Goal: Information Seeking & Learning: Learn about a topic

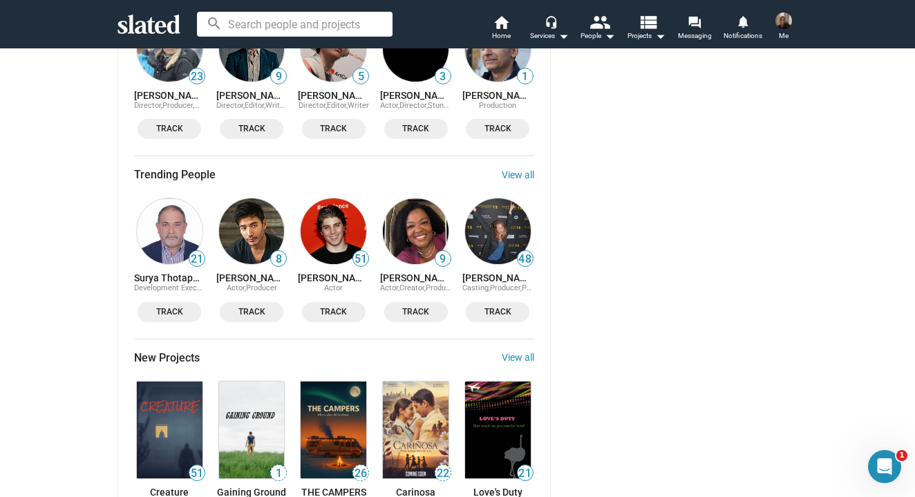
scroll to position [1539, 0]
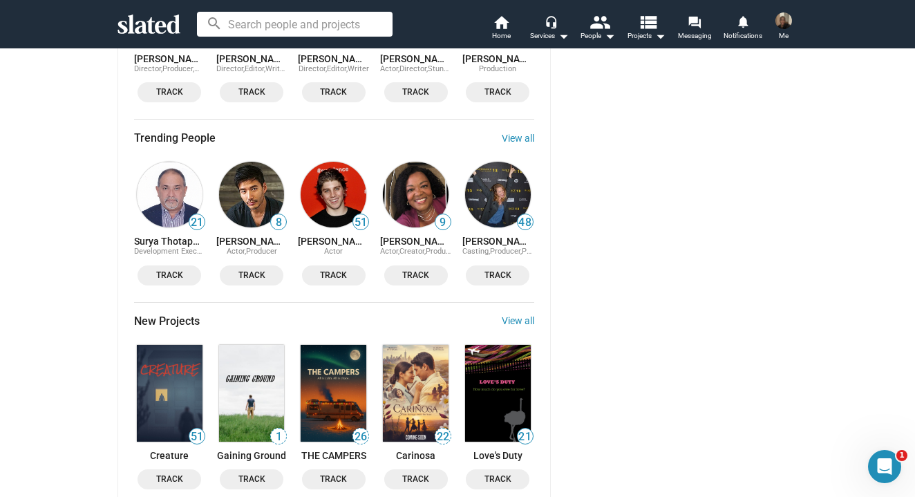
click at [407, 350] on img at bounding box center [416, 393] width 66 height 97
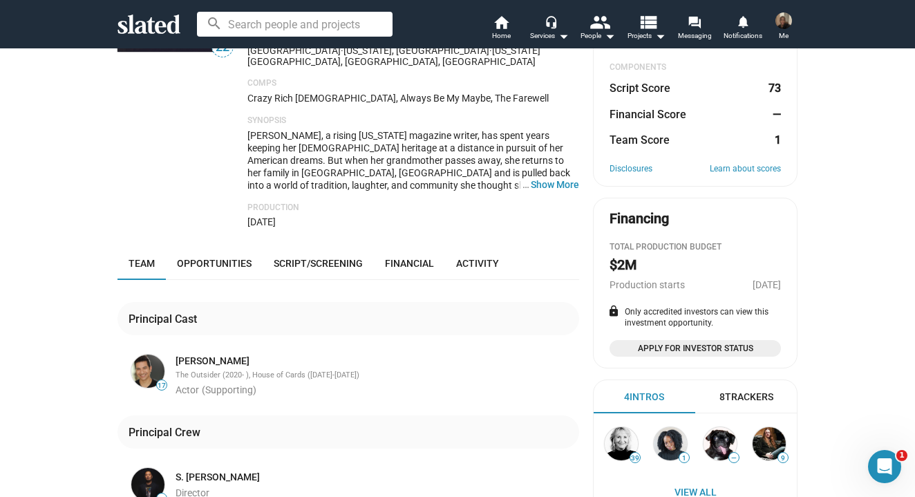
scroll to position [182, 0]
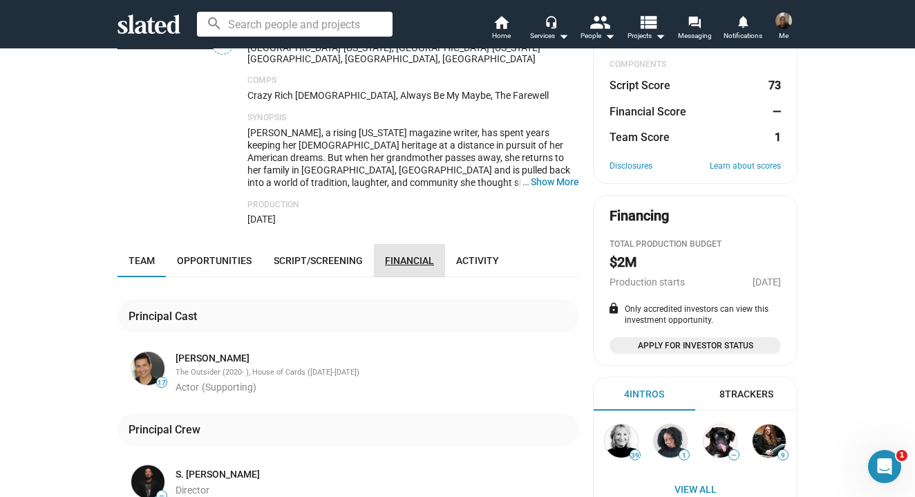
click at [410, 255] on span "Financial" at bounding box center [409, 260] width 49 height 11
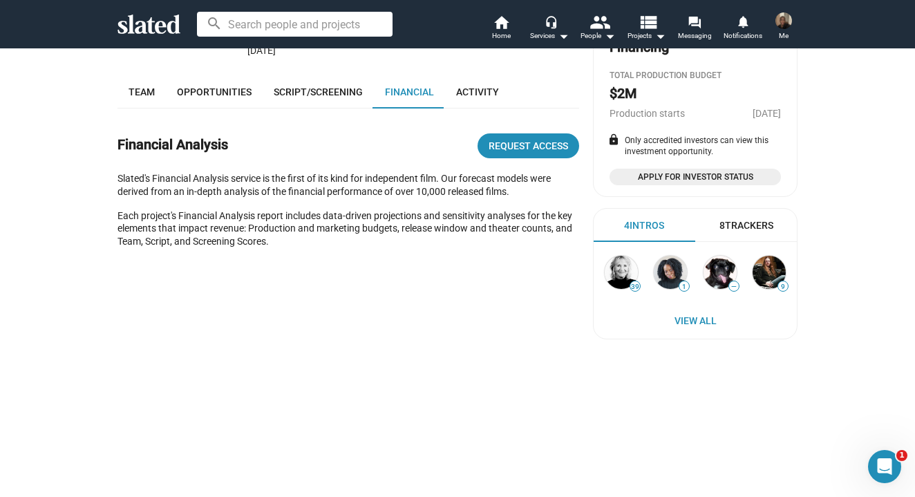
scroll to position [118, 0]
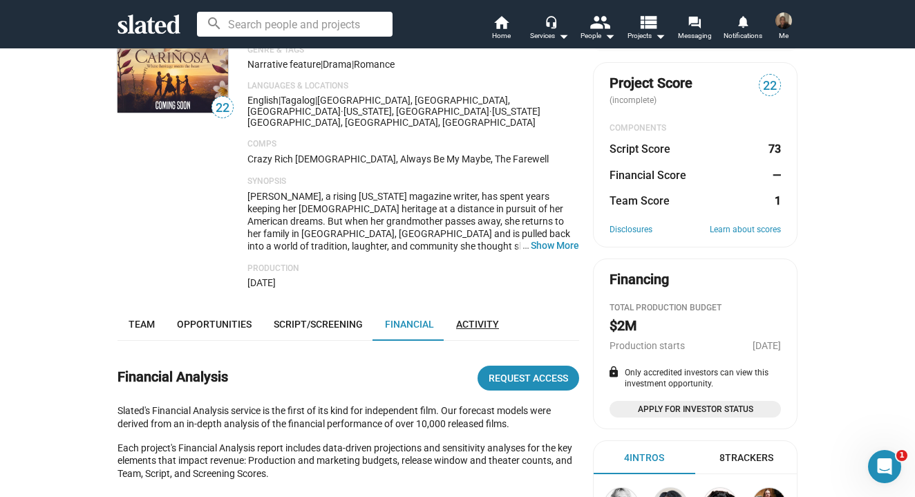
click at [465, 307] on link "Activity" at bounding box center [477, 323] width 65 height 33
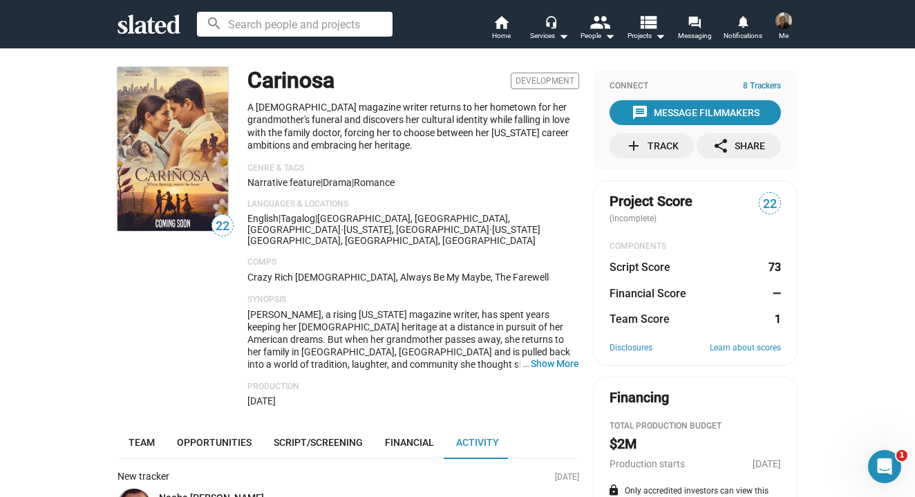
scroll to position [350, 0]
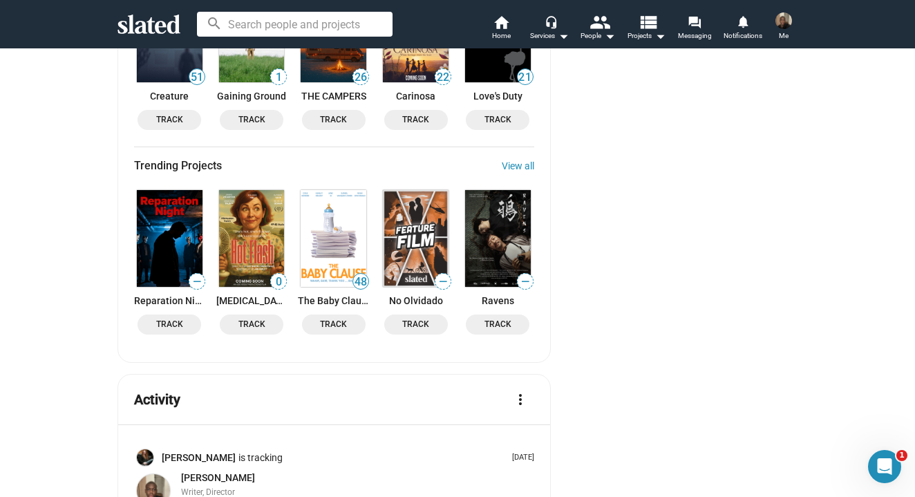
scroll to position [1908, 0]
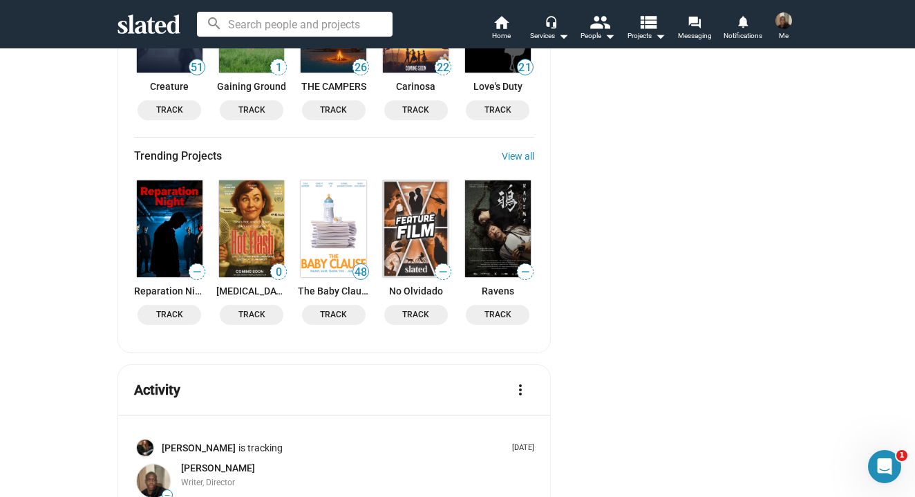
click at [482, 229] on img at bounding box center [498, 228] width 66 height 97
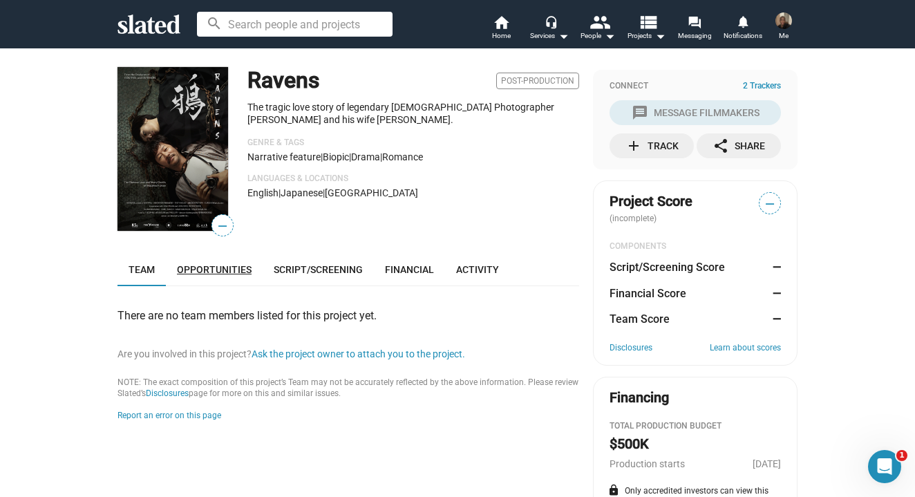
click at [247, 264] on span "Opportunities" at bounding box center [214, 269] width 75 height 11
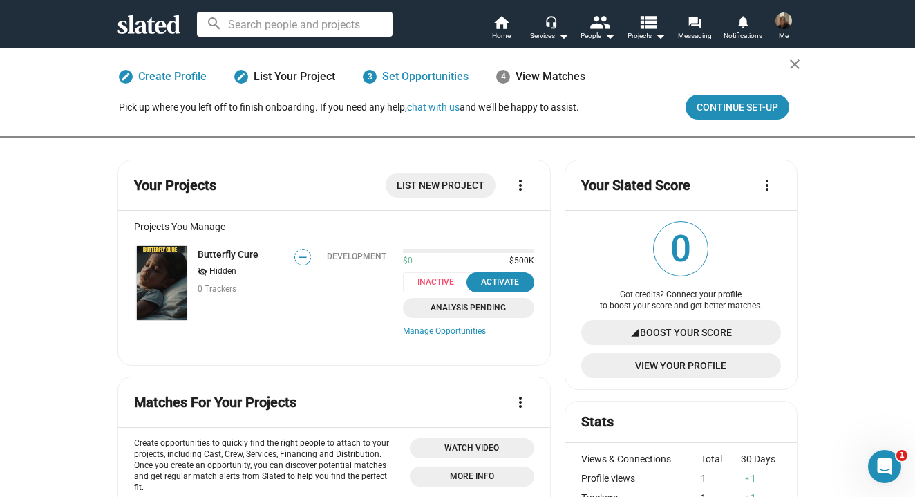
click at [422, 303] on span "Analysis Pending" at bounding box center [468, 308] width 115 height 15
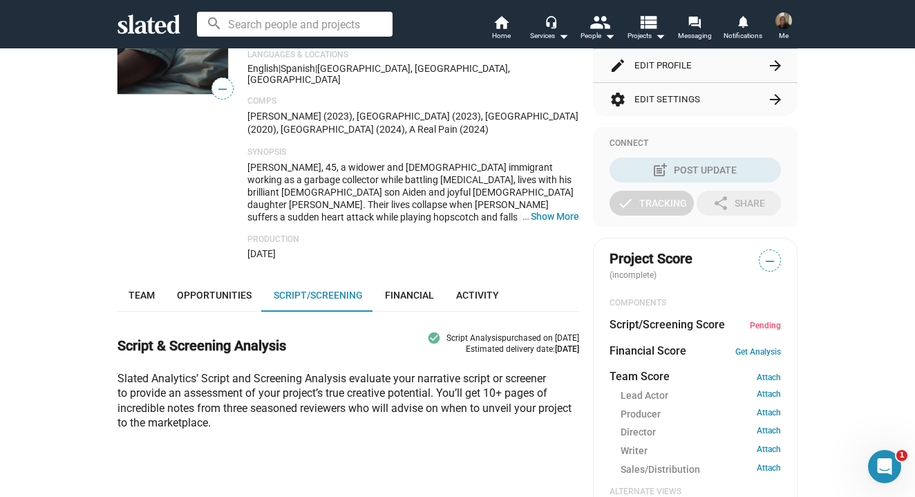
scroll to position [246, 0]
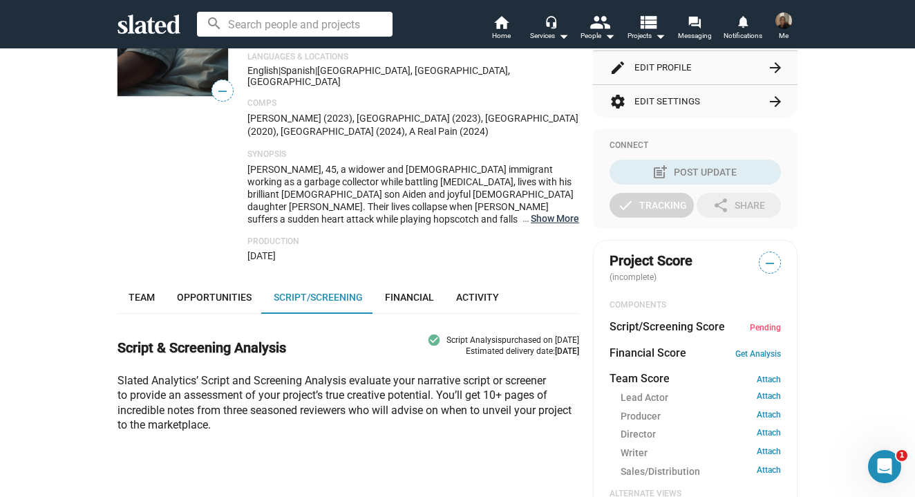
click at [558, 212] on button "… Show More" at bounding box center [555, 218] width 48 height 12
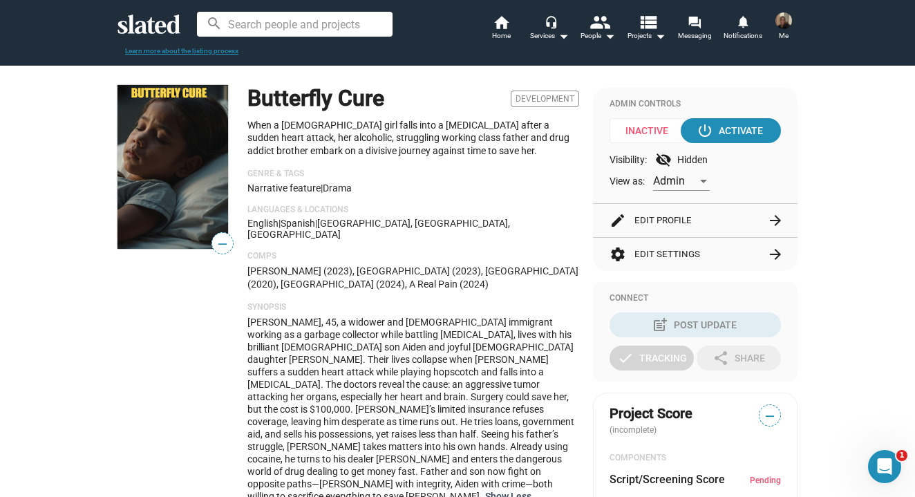
scroll to position [42, 0]
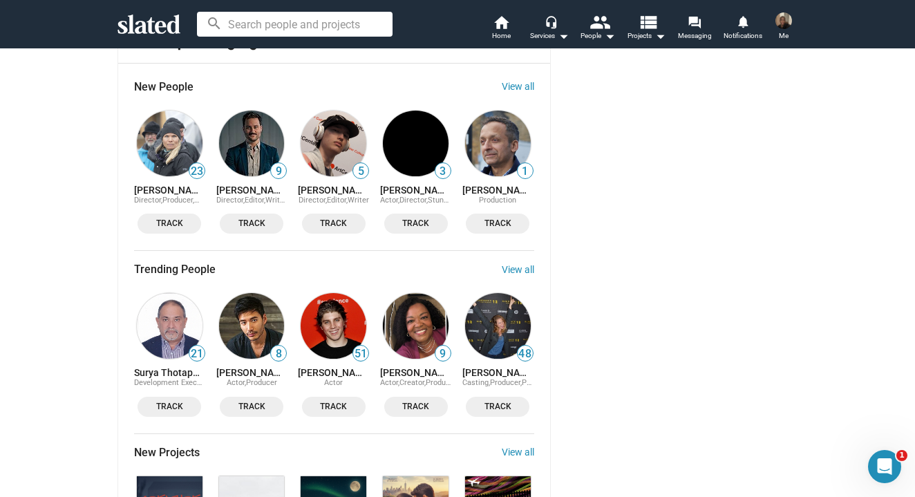
scroll to position [1483, 0]
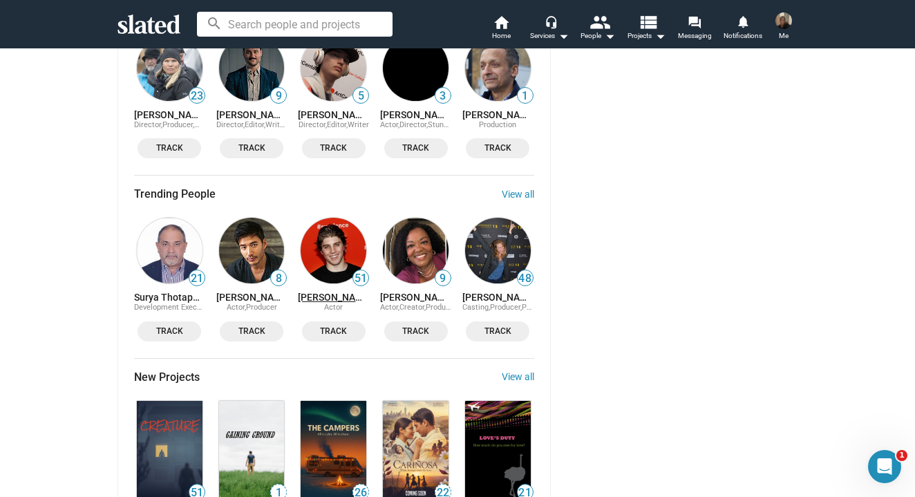
click at [328, 292] on link "[PERSON_NAME]" at bounding box center [333, 297] width 71 height 11
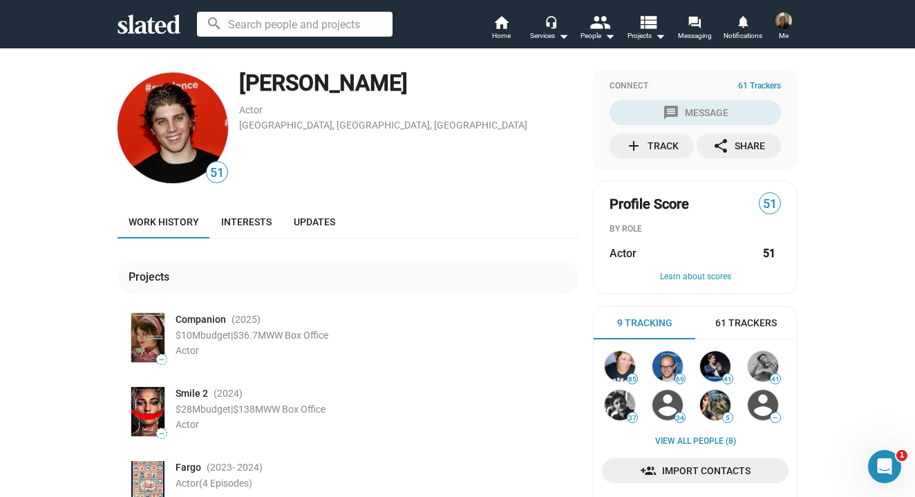
click at [200, 318] on span "Companion" at bounding box center [201, 319] width 50 height 13
click at [154, 336] on img at bounding box center [147, 337] width 33 height 49
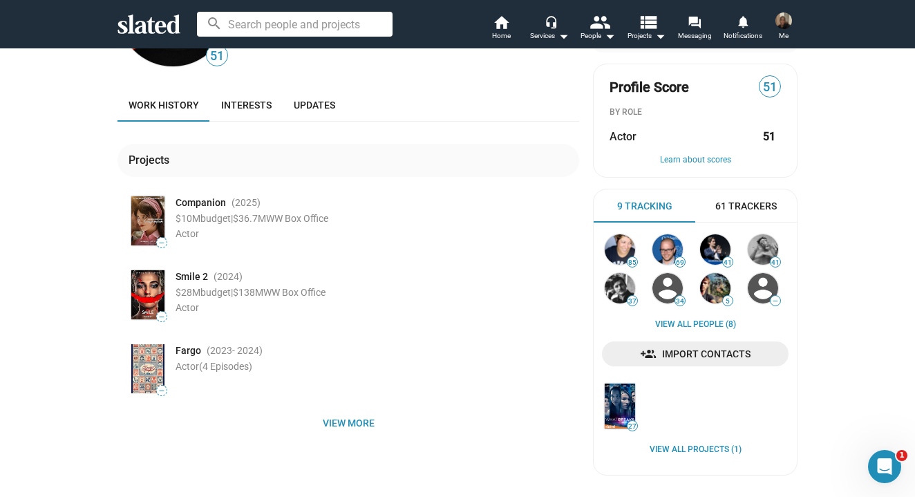
scroll to position [151, 0]
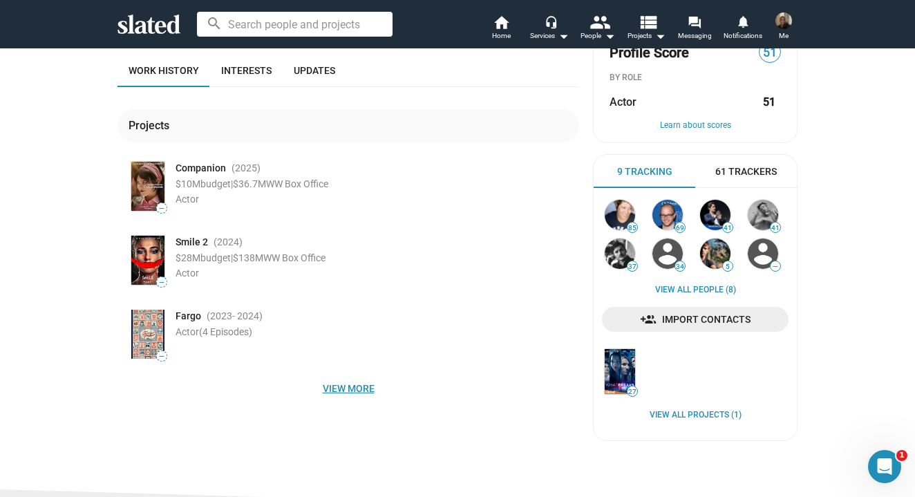
click at [344, 384] on span "View more" at bounding box center [348, 388] width 439 height 25
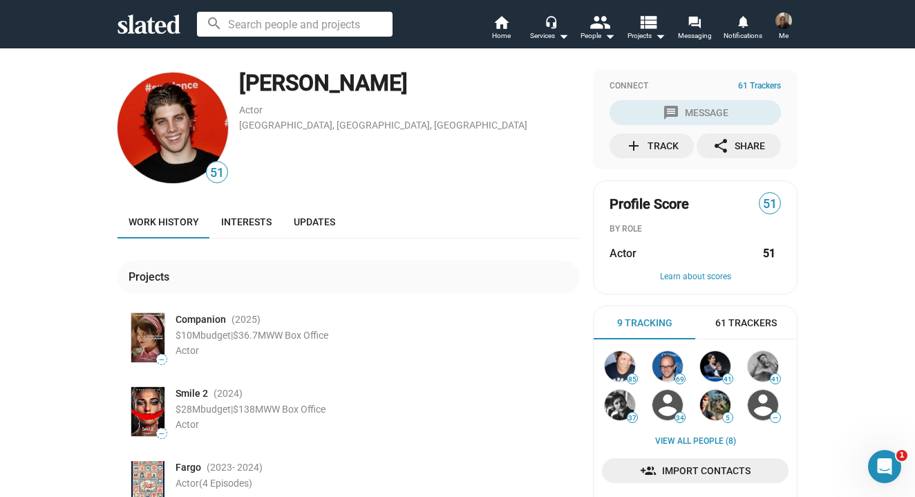
scroll to position [0, 0]
click at [251, 234] on link "Interests" at bounding box center [246, 221] width 73 height 33
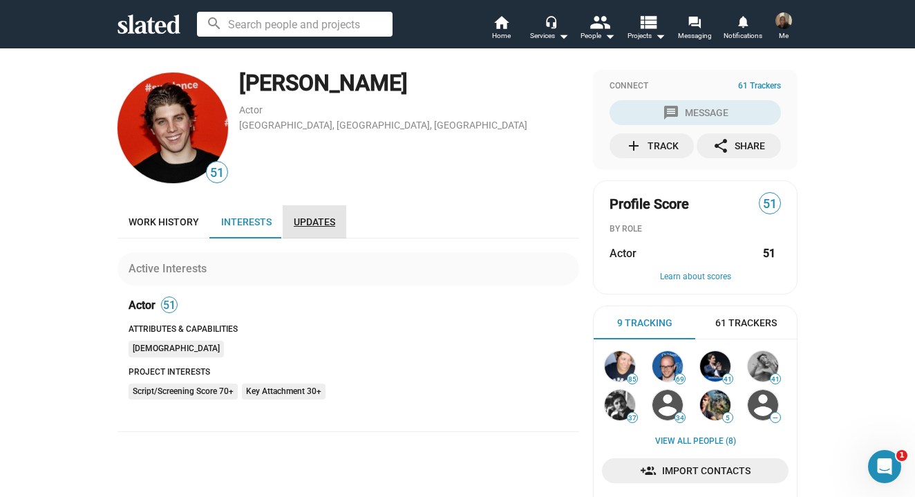
click at [294, 227] on span "Updates" at bounding box center [314, 221] width 41 height 11
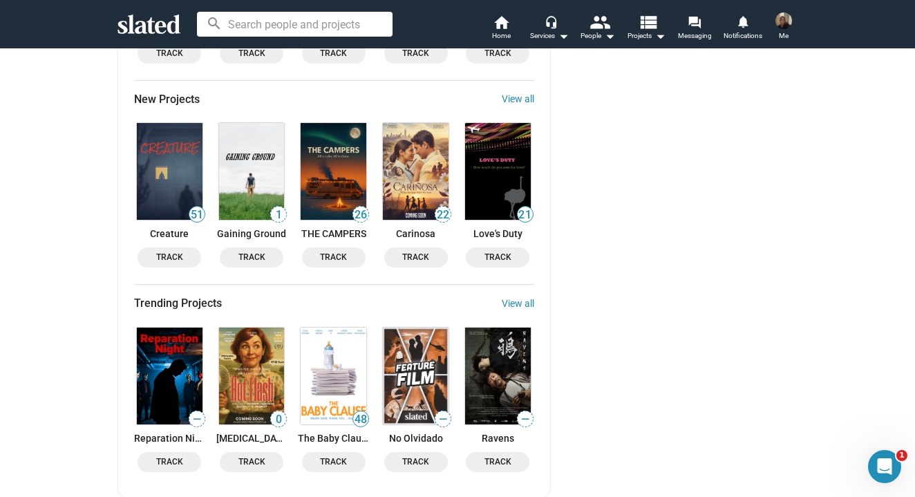
scroll to position [1763, 0]
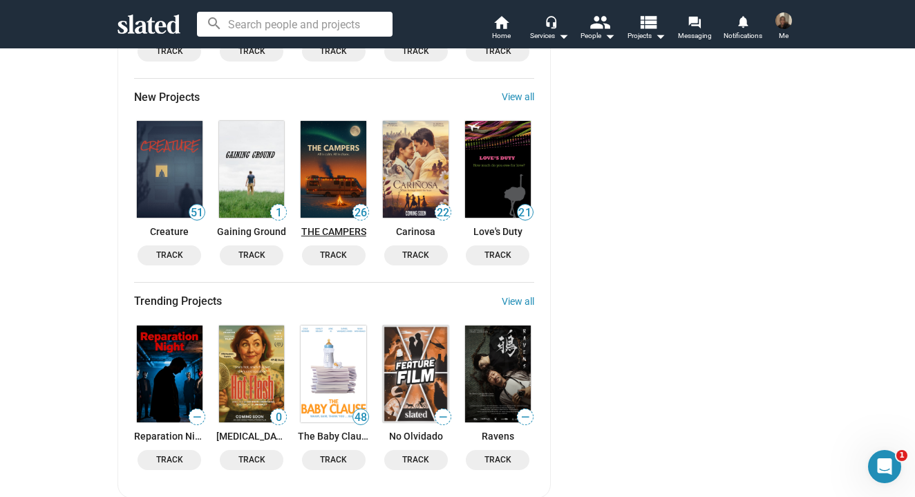
click at [334, 226] on link "THE CAMPERS" at bounding box center [333, 231] width 71 height 11
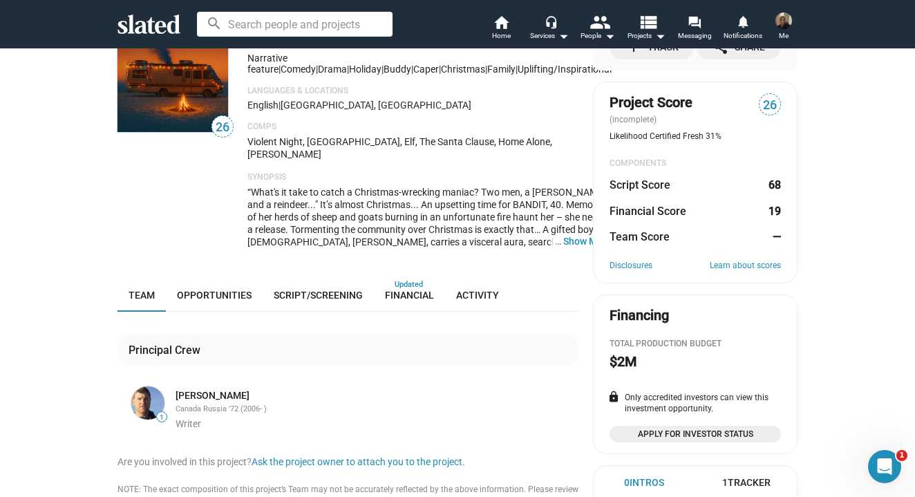
scroll to position [101, 0]
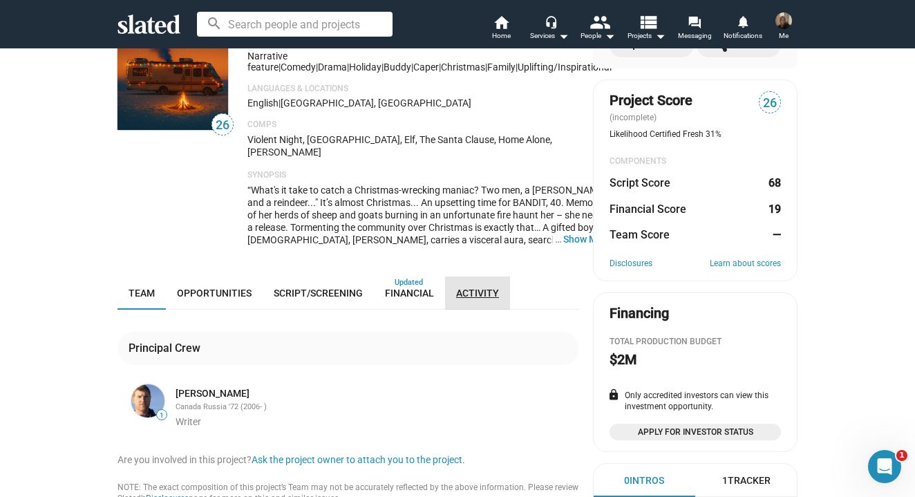
click at [468, 276] on link "Activity" at bounding box center [477, 292] width 65 height 33
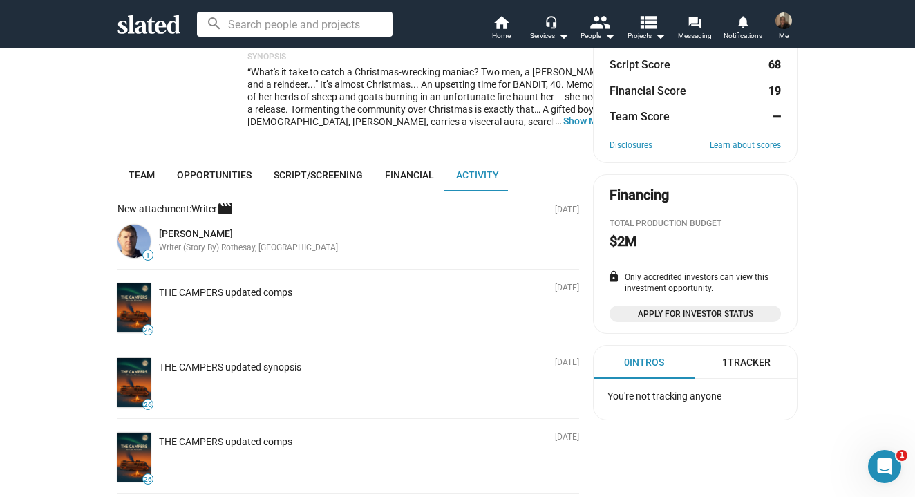
scroll to position [217, 0]
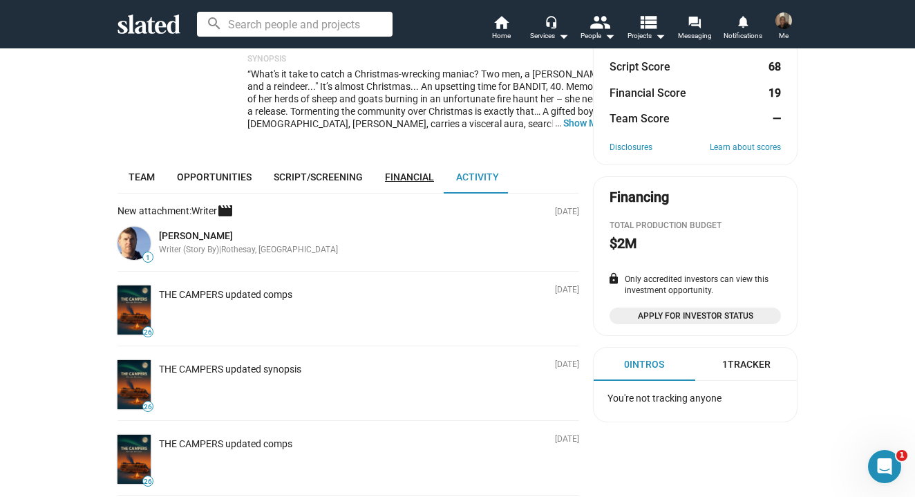
click at [392, 171] on span "Financial" at bounding box center [409, 176] width 49 height 11
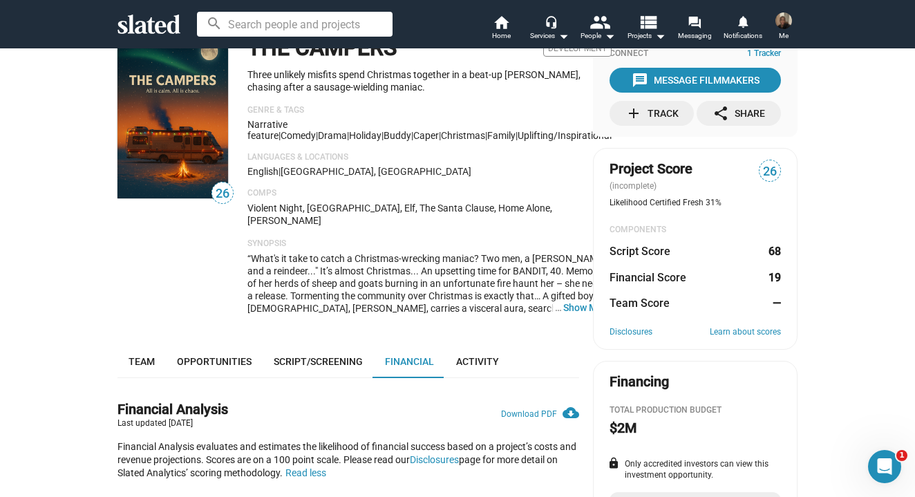
scroll to position [32, 0]
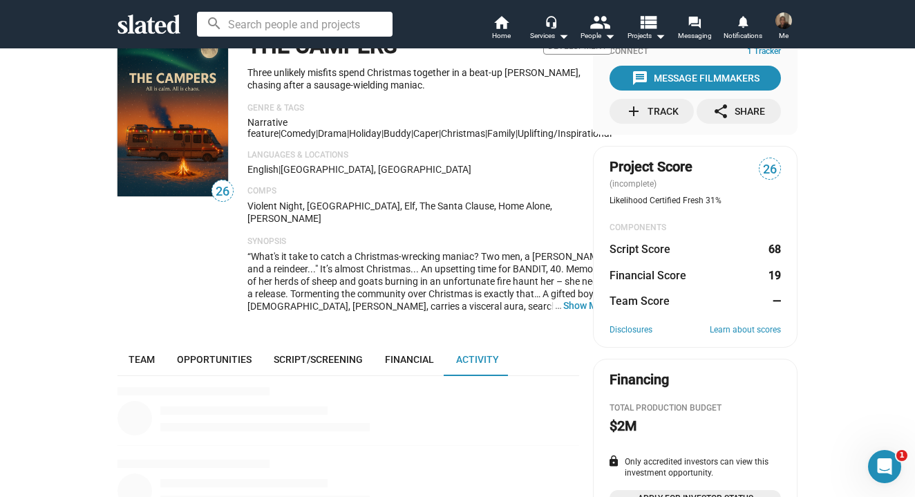
scroll to position [312, 0]
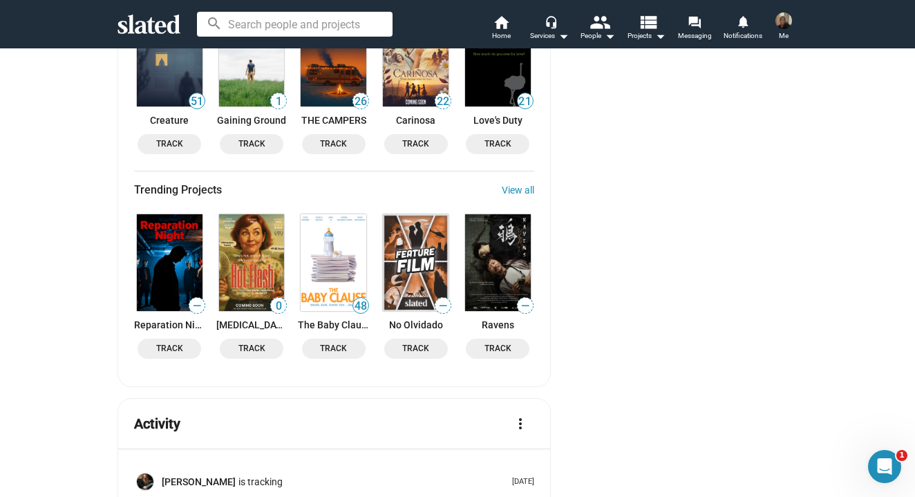
scroll to position [1875, 0]
click at [314, 246] on img at bounding box center [334, 262] width 66 height 97
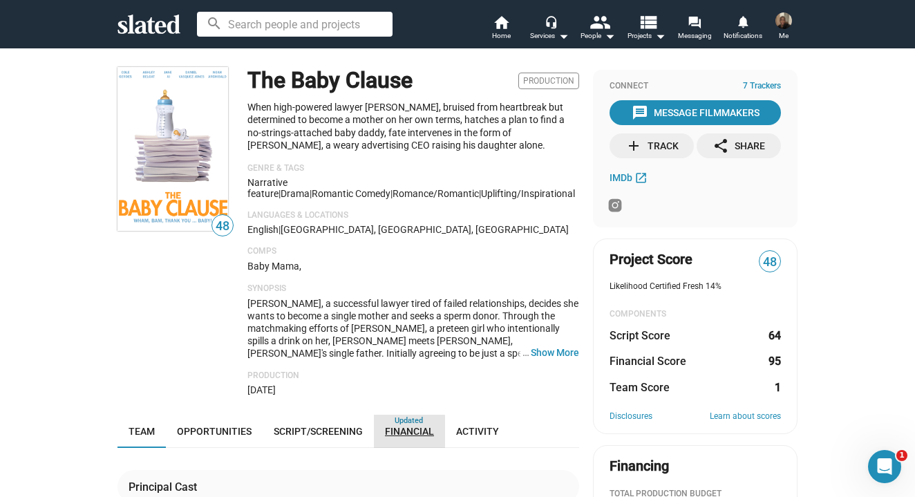
click at [387, 428] on span "Financial" at bounding box center [409, 431] width 49 height 11
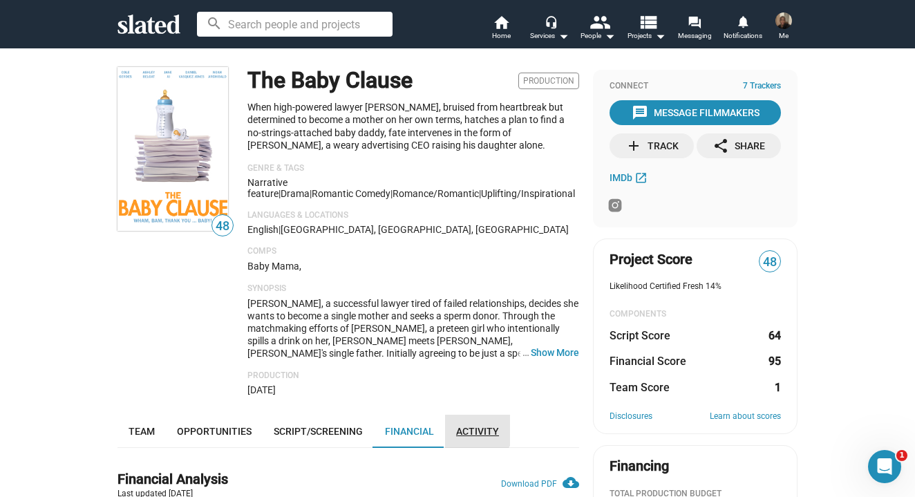
click at [465, 419] on link "Activity" at bounding box center [477, 431] width 65 height 33
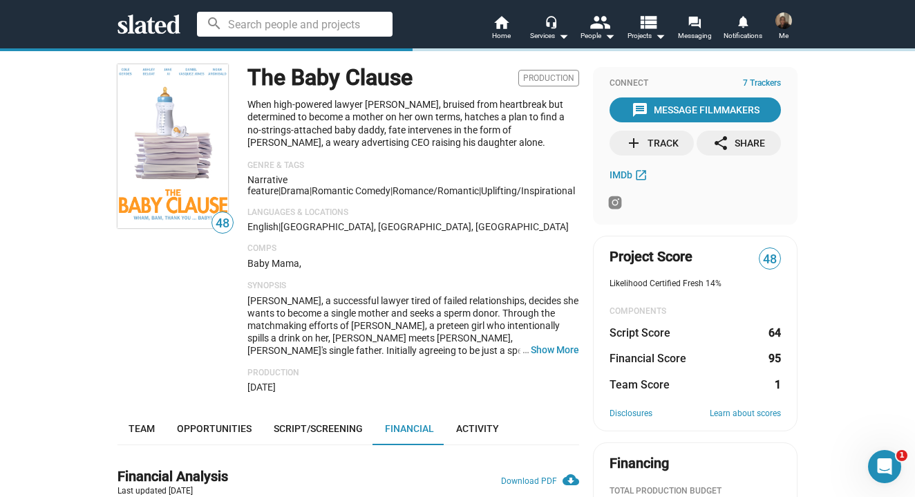
scroll to position [361, 0]
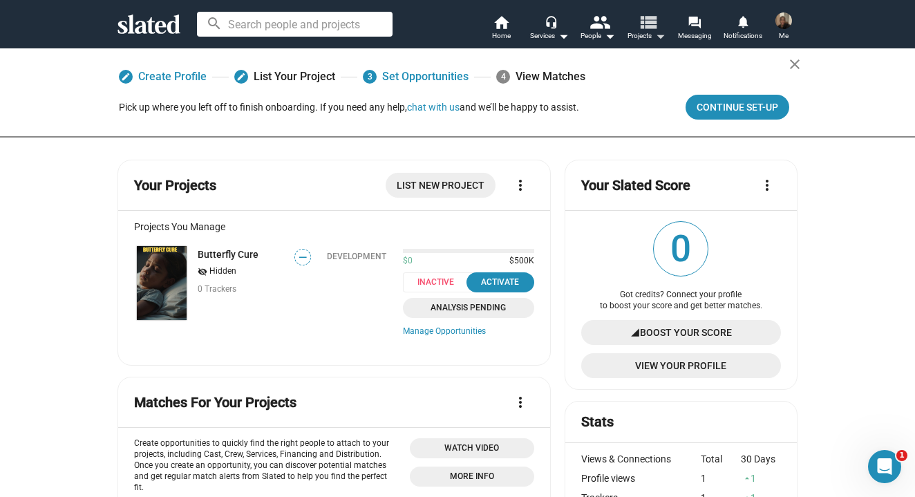
click at [660, 35] on mat-icon "arrow_drop_down" at bounding box center [660, 36] width 17 height 17
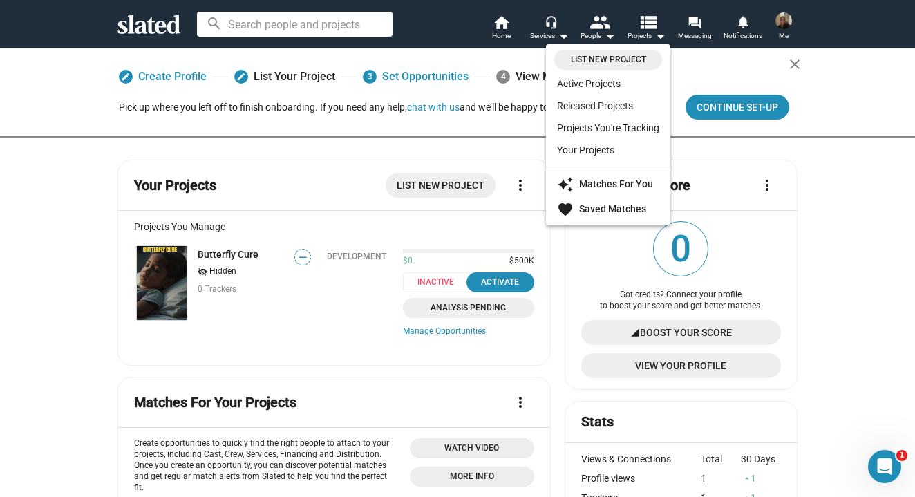
click at [601, 33] on div at bounding box center [457, 248] width 915 height 497
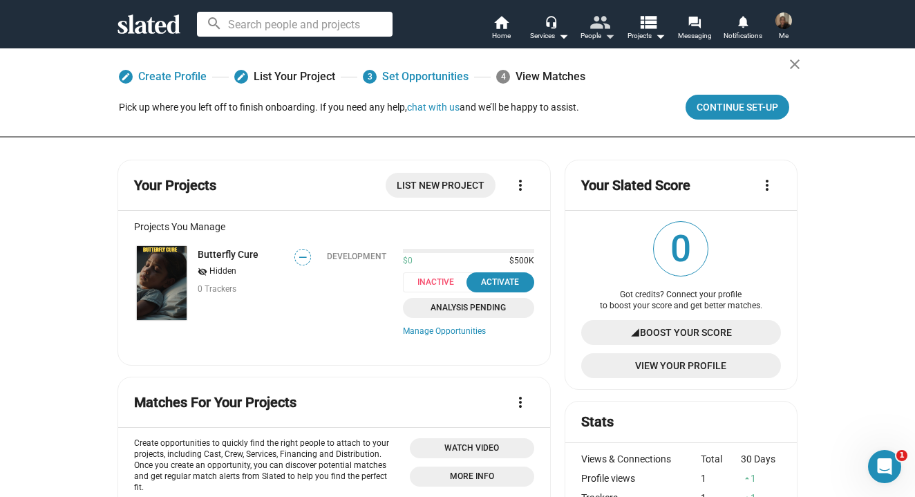
click at [600, 31] on mat-icon "people" at bounding box center [599, 22] width 20 height 20
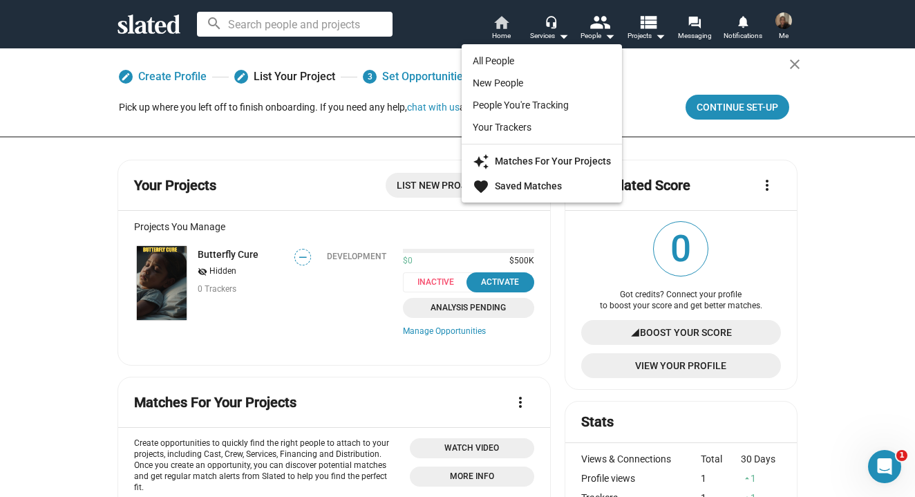
click at [505, 30] on div at bounding box center [457, 248] width 915 height 497
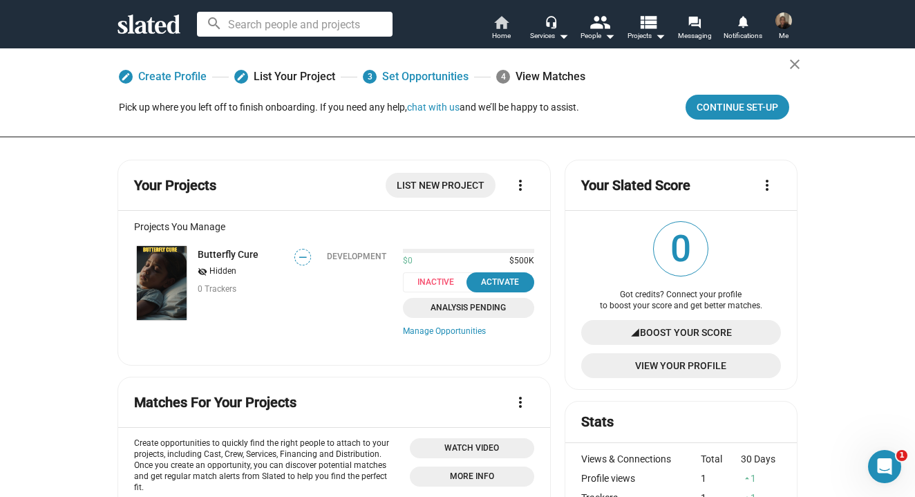
click at [507, 29] on span "Home" at bounding box center [501, 36] width 19 height 17
click at [502, 28] on span "Home" at bounding box center [501, 36] width 19 height 17
click at [367, 26] on input at bounding box center [295, 24] width 196 height 25
click at [650, 328] on span "Boost Your Score" at bounding box center [686, 332] width 92 height 25
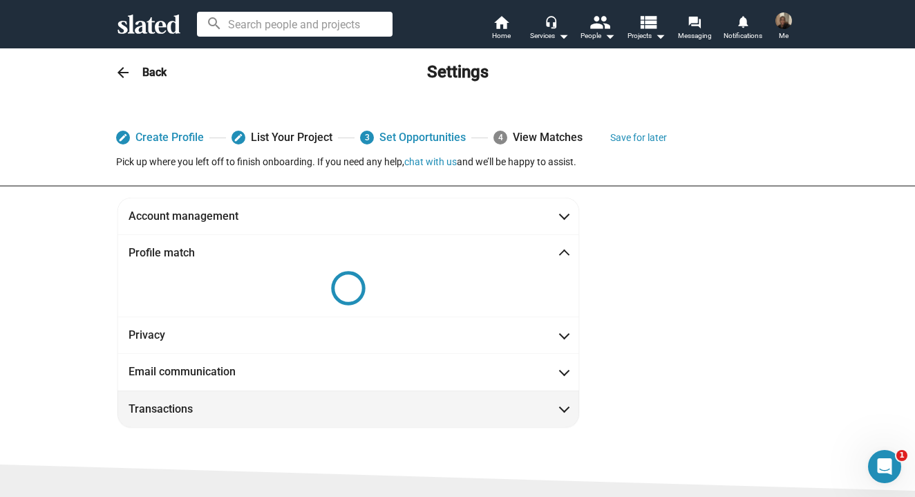
click at [548, 390] on mat-expansion-panel-header "Transactions" at bounding box center [348, 408] width 462 height 37
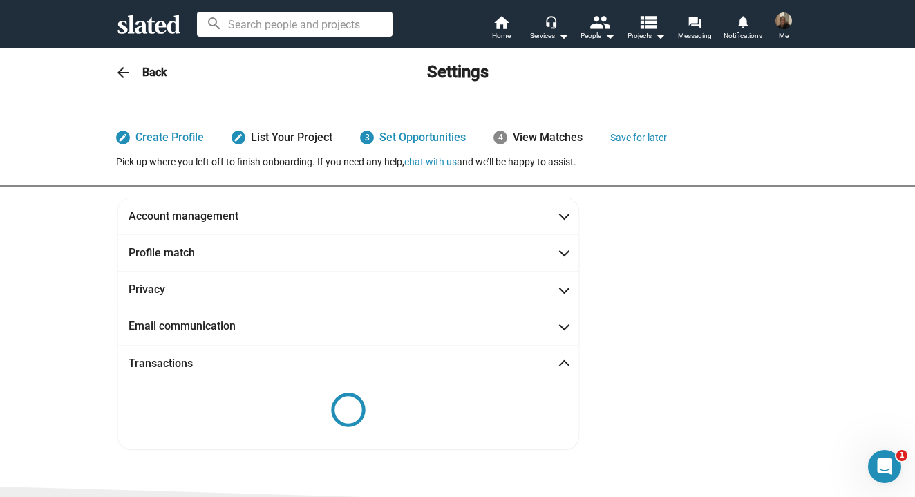
click at [124, 71] on mat-icon "arrow_back" at bounding box center [123, 72] width 17 height 17
